Goal: Information Seeking & Learning: Learn about a topic

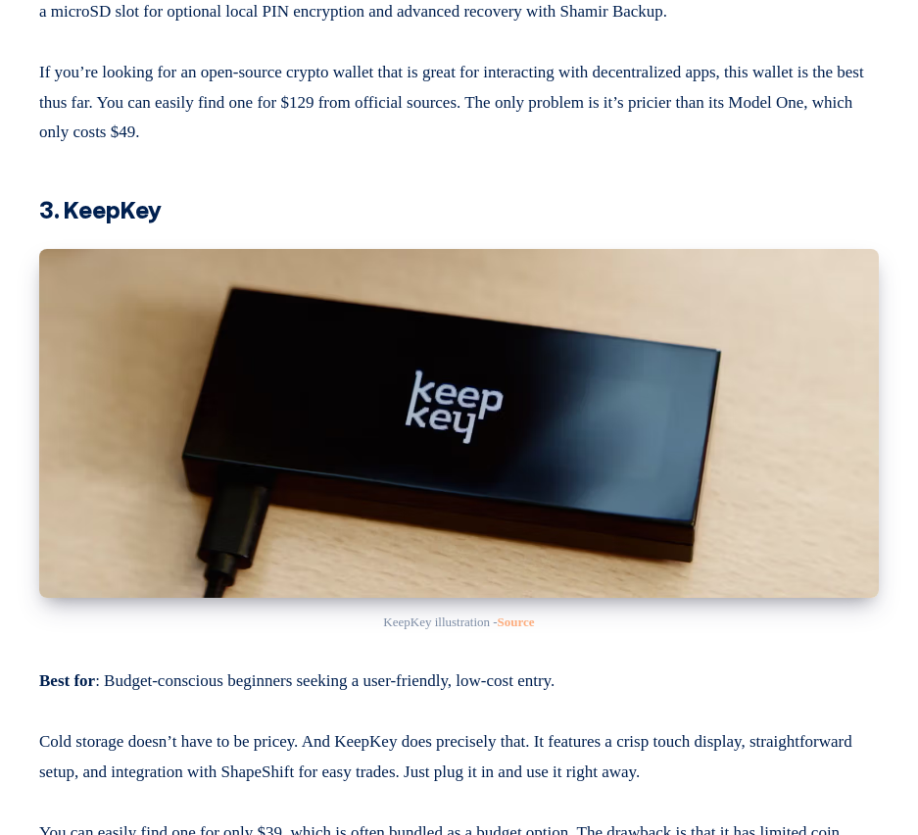
scroll to position [6076, 0]
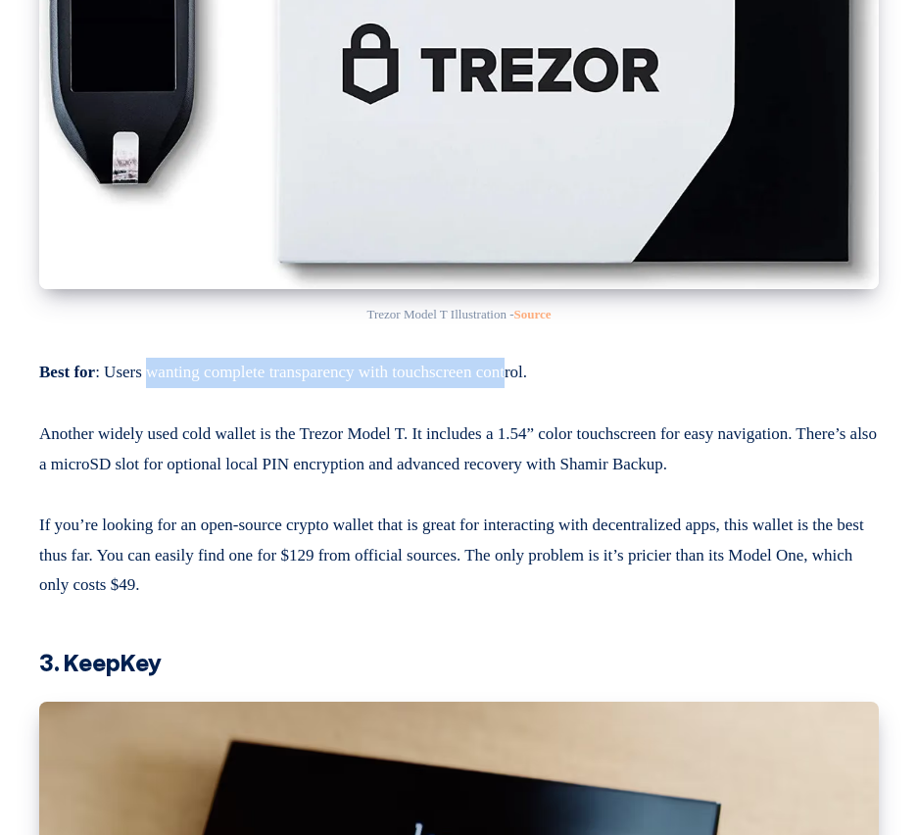
drag, startPoint x: 156, startPoint y: 516, endPoint x: 562, endPoint y: 517, distance: 406.7
click at [562, 388] on p "Best for : Users wanting complete transparency with touchscreen control." at bounding box center [459, 369] width 840 height 38
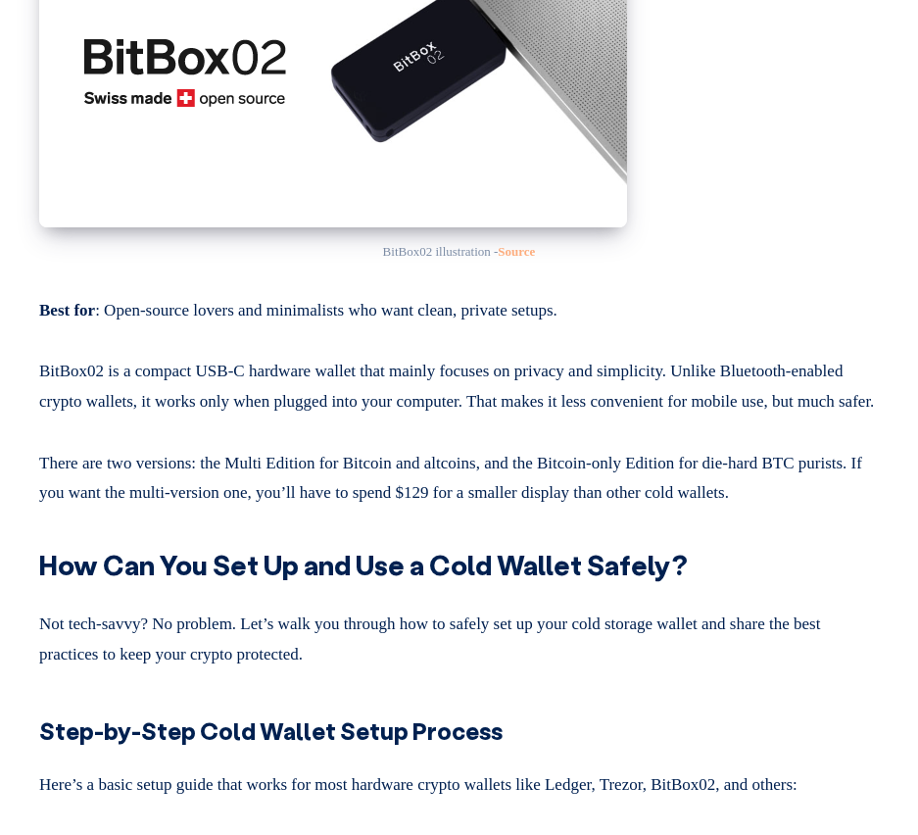
scroll to position [10289, 0]
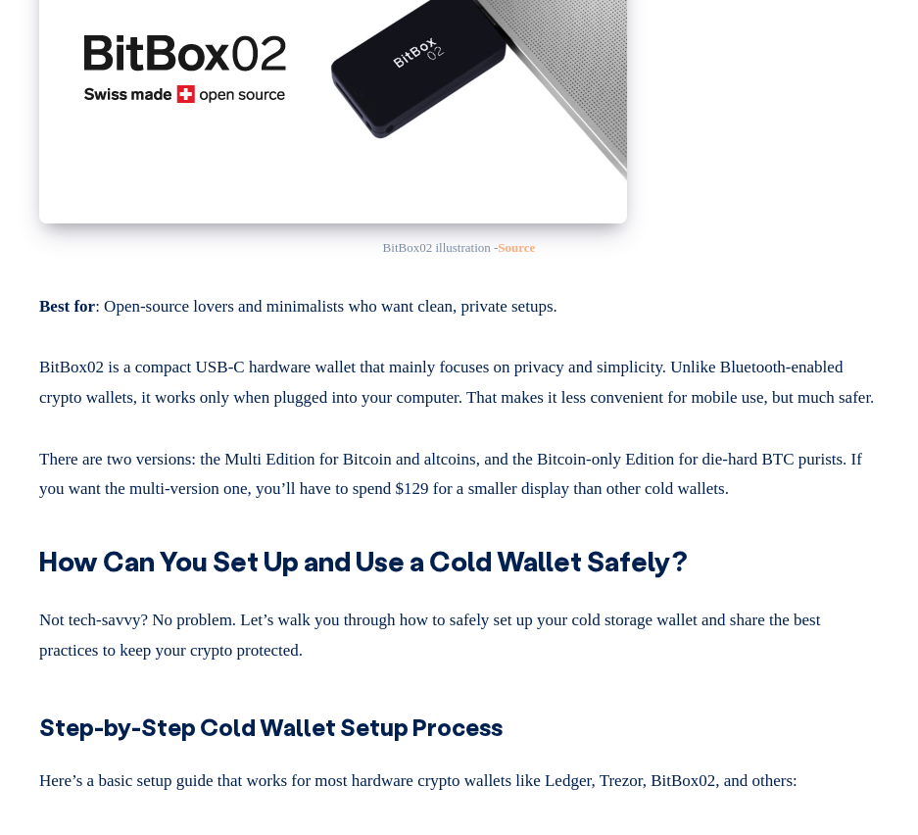
drag, startPoint x: 60, startPoint y: 97, endPoint x: 176, endPoint y: 97, distance: 116.6
drag, startPoint x: 127, startPoint y: 532, endPoint x: 611, endPoint y: 540, distance: 484.2
click at [611, 322] on p "Best for : Open-source lovers and minimalists who want clean, private setups." at bounding box center [459, 303] width 840 height 38
drag, startPoint x: 122, startPoint y: 595, endPoint x: 355, endPoint y: 589, distance: 233.3
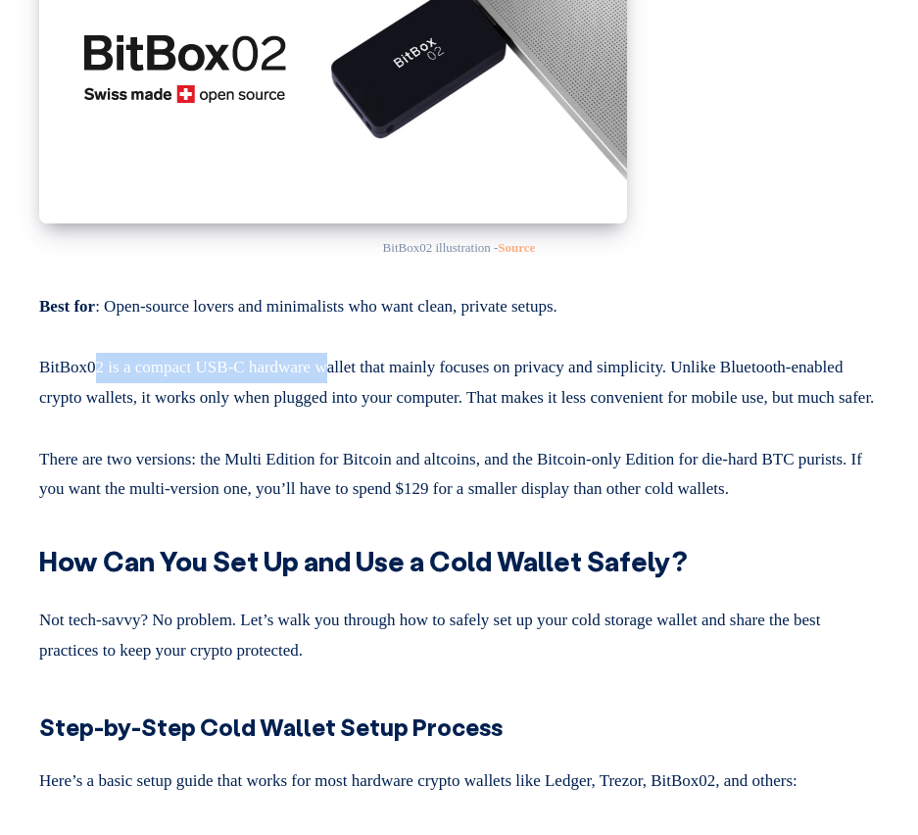
click at [351, 413] on p "BitBox02 is a compact USB-C hardware wallet that mainly focuses on privacy and …" at bounding box center [459, 379] width 840 height 68
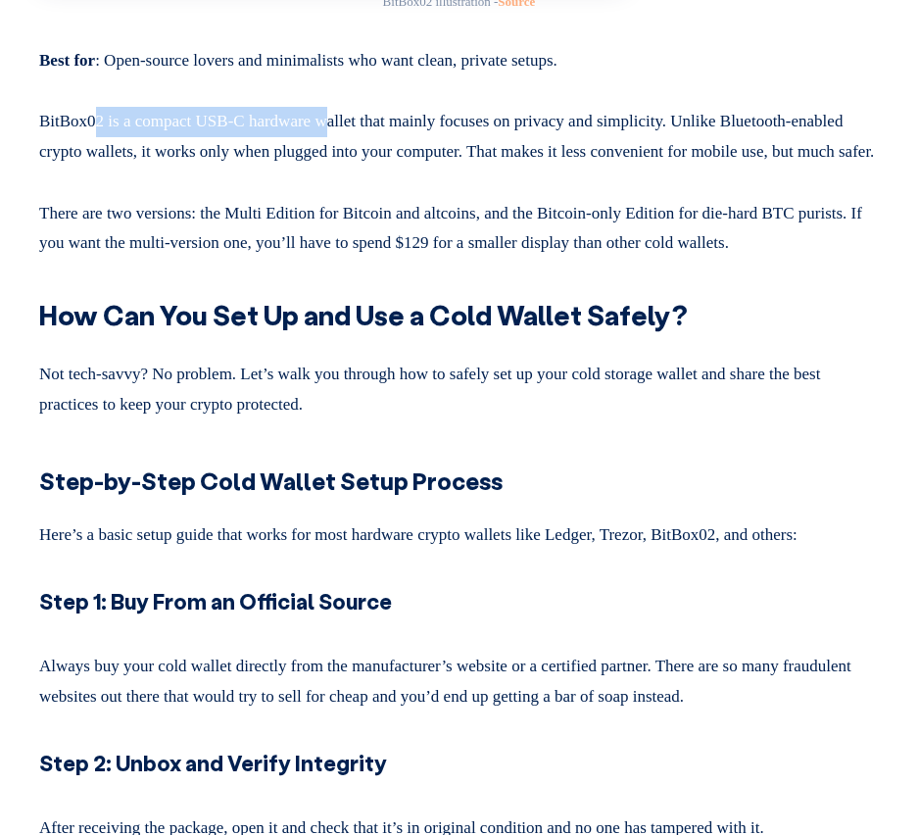
scroll to position [10681, 0]
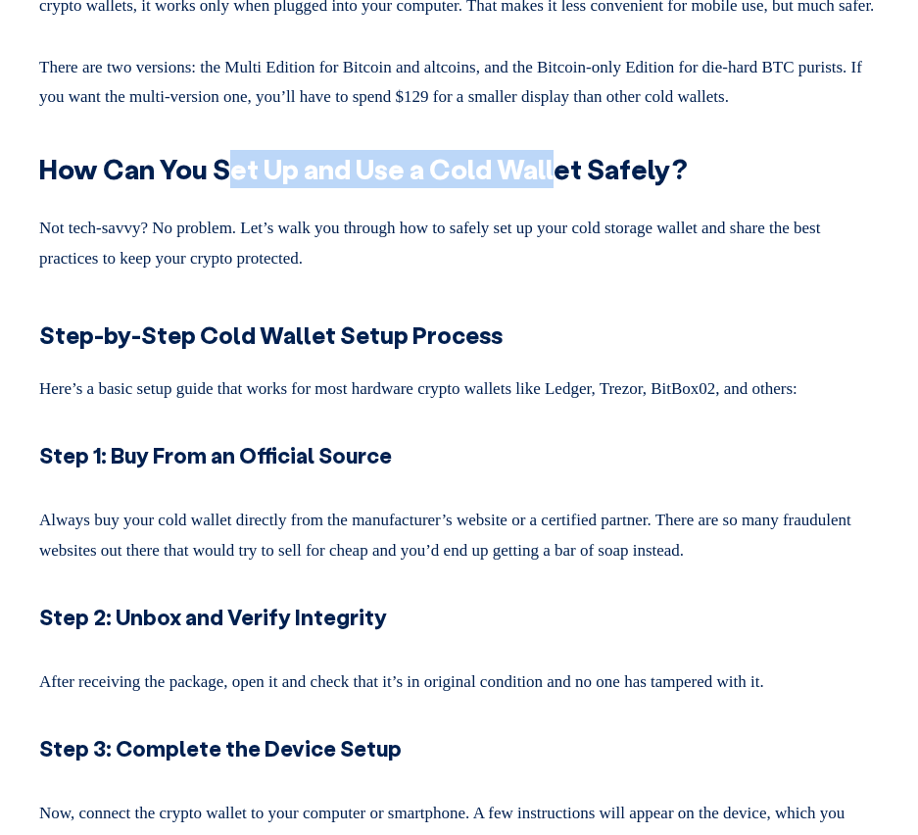
drag, startPoint x: 234, startPoint y: 426, endPoint x: 553, endPoint y: 426, distance: 318.5
click at [553, 186] on strong "How Can You Set Up and Use a Cold Wallet Safely?" at bounding box center [363, 168] width 649 height 35
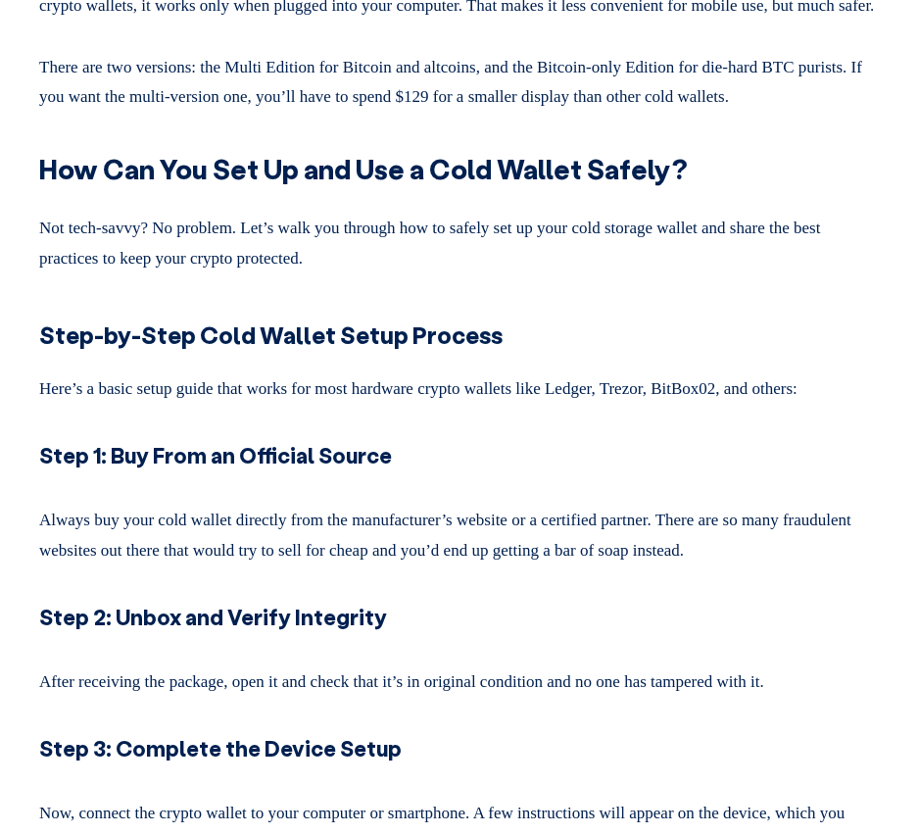
drag, startPoint x: 98, startPoint y: 197, endPoint x: 398, endPoint y: 205, distance: 300.0
drag, startPoint x: 457, startPoint y: 206, endPoint x: 582, endPoint y: 204, distance: 125.4
drag, startPoint x: 662, startPoint y: 196, endPoint x: 747, endPoint y: 197, distance: 84.3
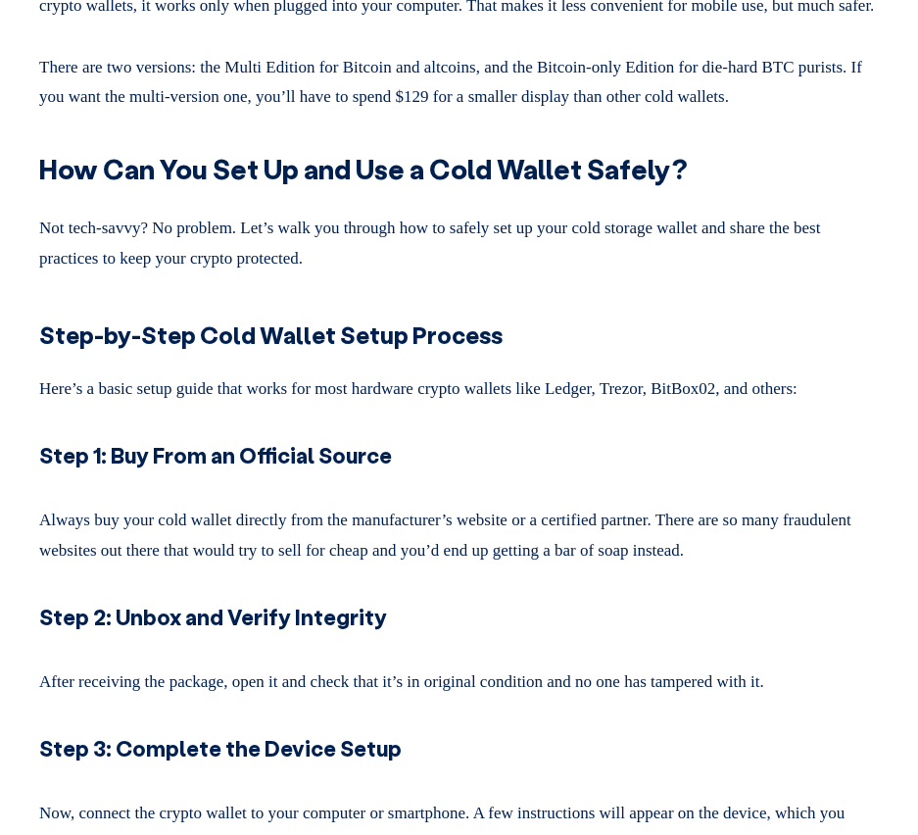
drag, startPoint x: 85, startPoint y: 234, endPoint x: 185, endPoint y: 234, distance: 100.0
drag, startPoint x: 230, startPoint y: 228, endPoint x: 414, endPoint y: 232, distance: 183.3
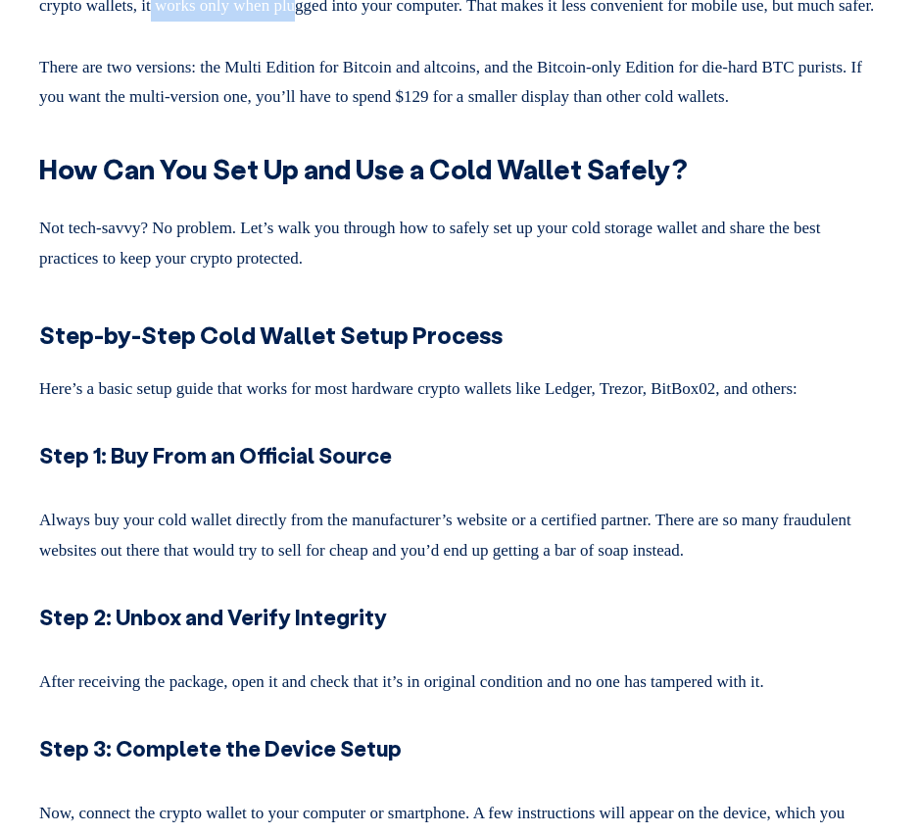
drag, startPoint x: 624, startPoint y: 230, endPoint x: 705, endPoint y: 229, distance: 80.4
drag, startPoint x: 163, startPoint y: 325, endPoint x: 272, endPoint y: 342, distance: 111.0
click at [236, 113] on p "There are two versions: the Multi Edition for Bitcoin and altcoins, and the Bit…" at bounding box center [459, 79] width 840 height 68
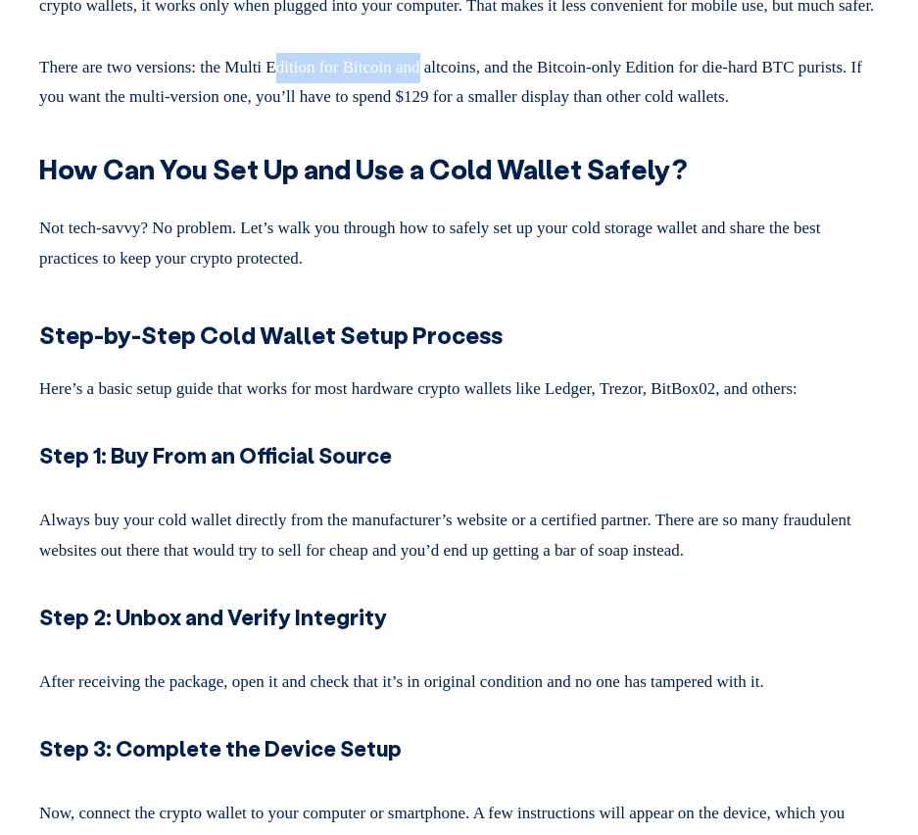
drag, startPoint x: 290, startPoint y: 317, endPoint x: 443, endPoint y: 321, distance: 152.9
click at [439, 113] on p "There are two versions: the Multi Edition for Bitcoin and altcoins, and the Bit…" at bounding box center [459, 79] width 840 height 68
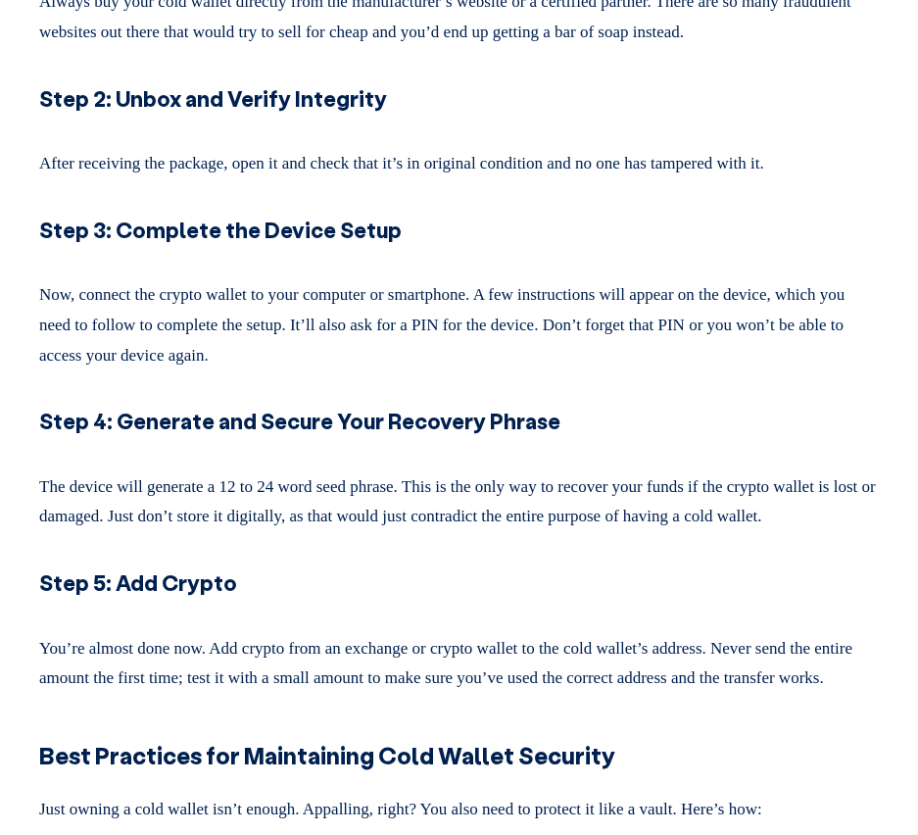
scroll to position [11465, 0]
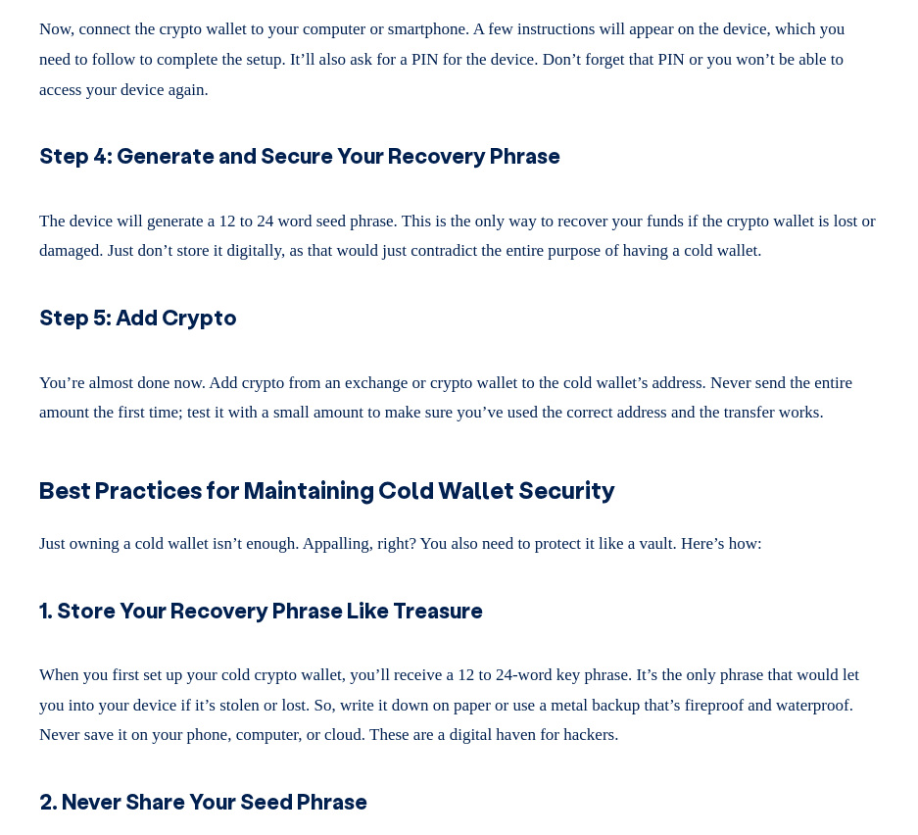
drag, startPoint x: 49, startPoint y: 155, endPoint x: 528, endPoint y: 155, distance: 479.2
drag, startPoint x: 588, startPoint y: 152, endPoint x: 842, endPoint y: 153, distance: 253.8
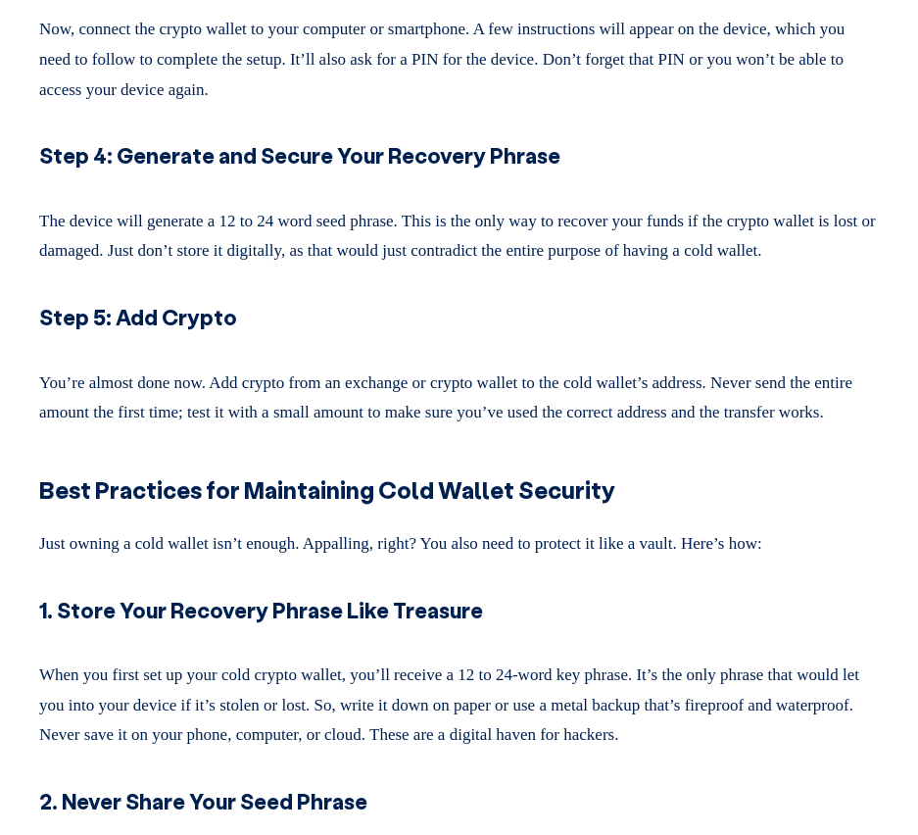
drag, startPoint x: 246, startPoint y: 220, endPoint x: 401, endPoint y: 220, distance: 154.8
